Goal: Book appointment/travel/reservation

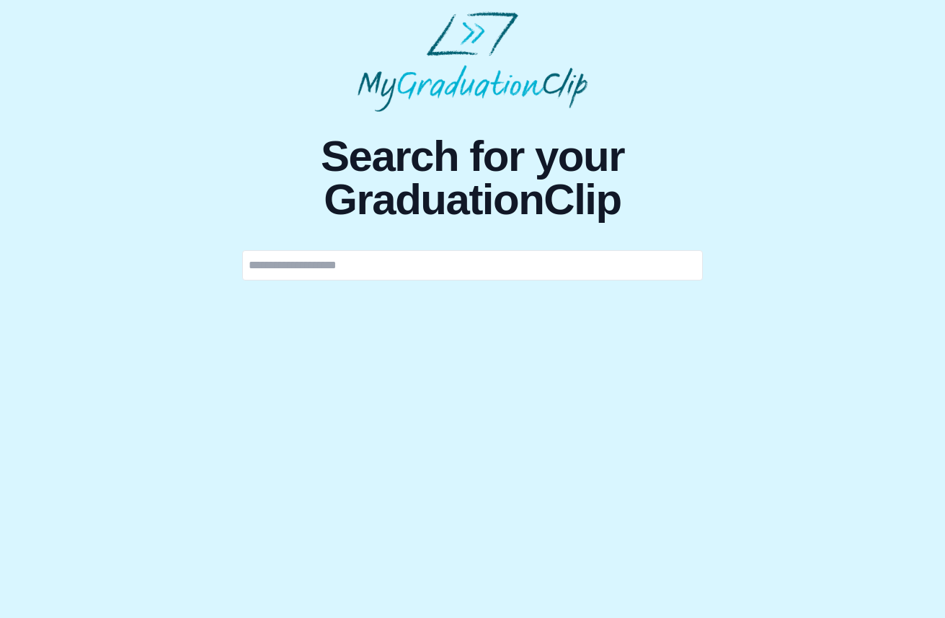
click at [528, 266] on input "text" at bounding box center [472, 265] width 461 height 30
type input "*"
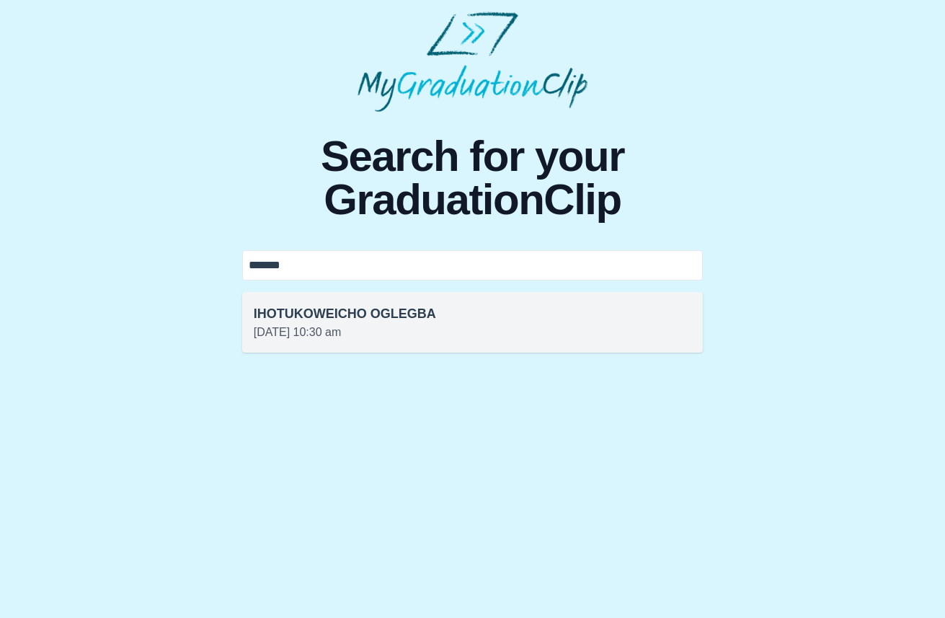
type input "*******"
click at [474, 324] on p "[DATE] 10:30 am" at bounding box center [473, 332] width 438 height 17
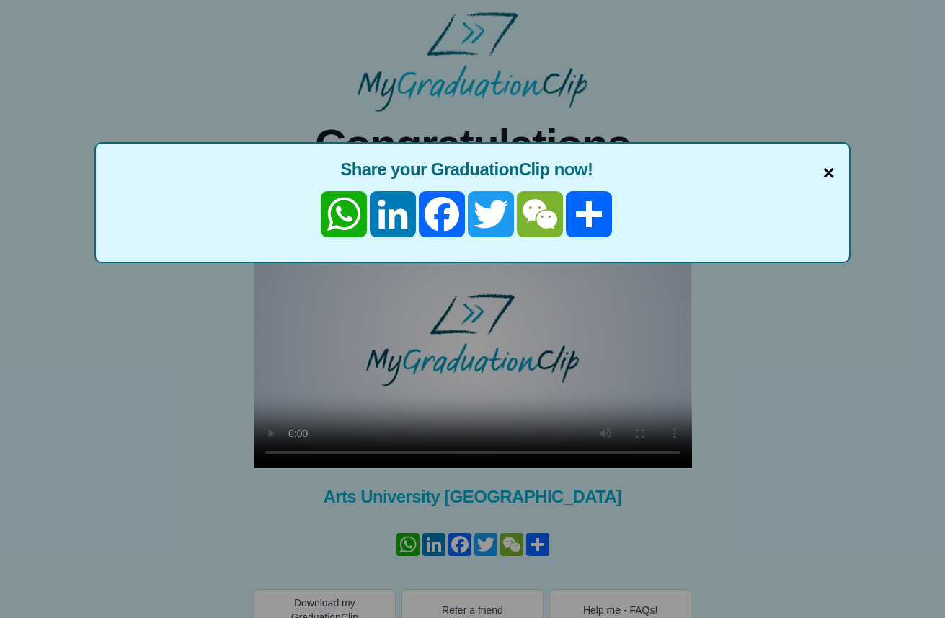
click at [823, 171] on span "×" at bounding box center [829, 173] width 12 height 30
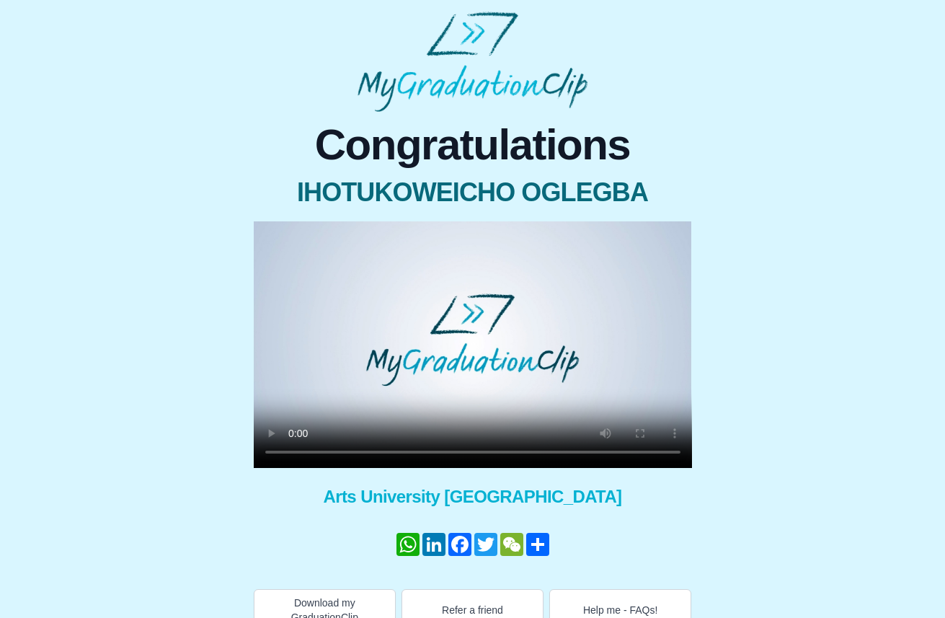
scroll to position [25, 0]
